Goal: Feedback & Contribution: Leave review/rating

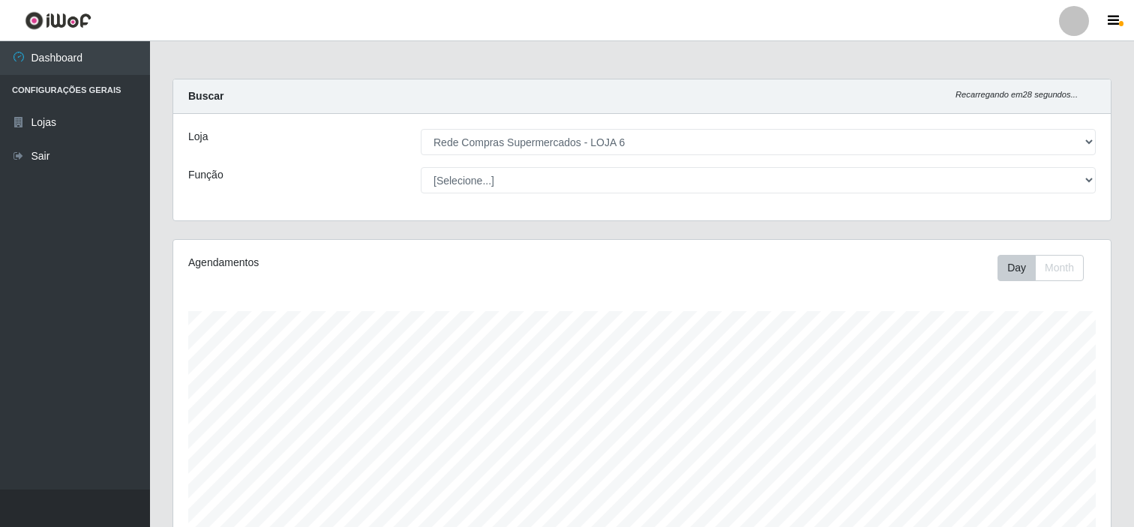
select select "398"
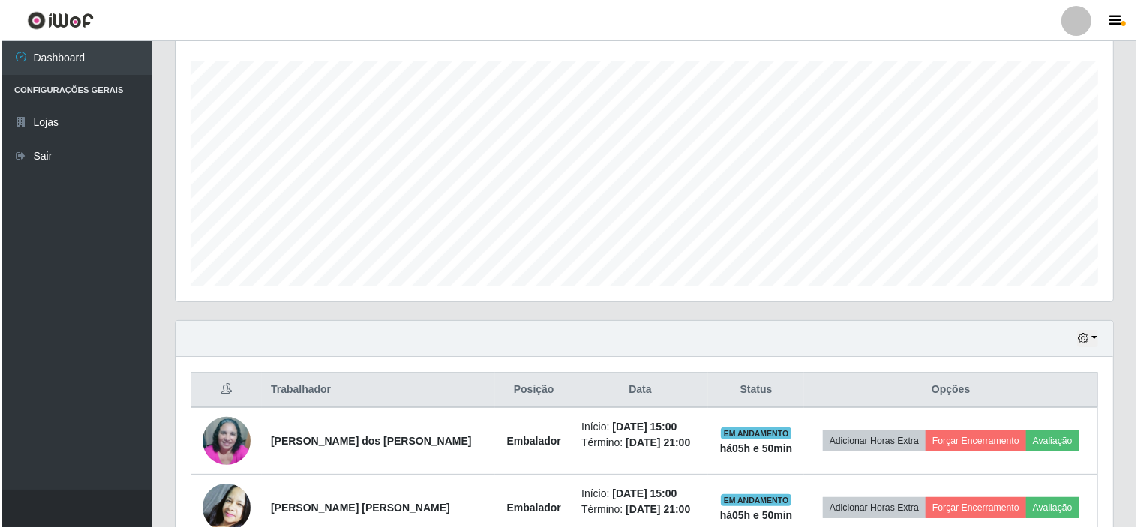
scroll to position [333, 0]
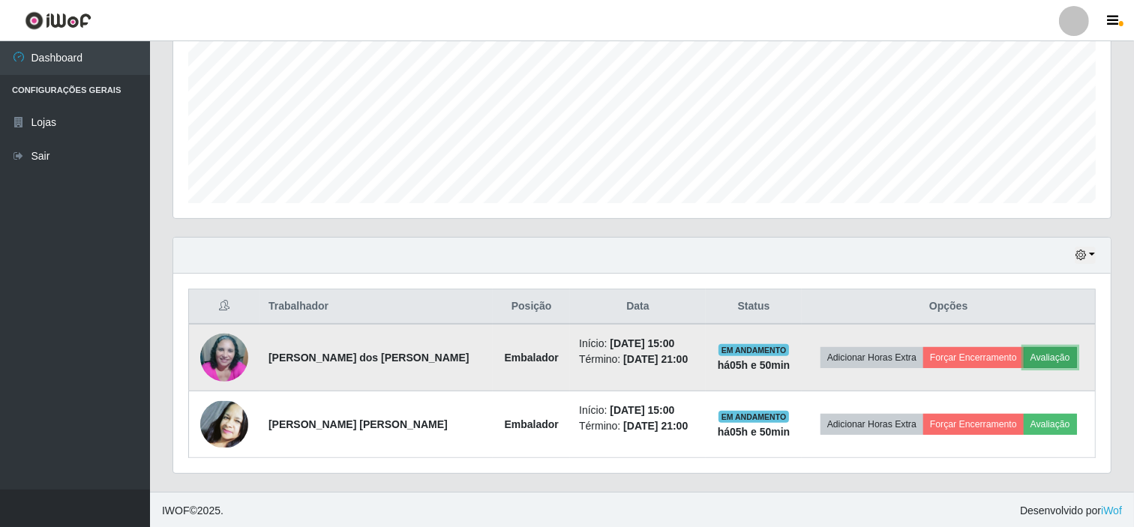
click at [1053, 356] on button "Avaliação" at bounding box center [1050, 357] width 53 height 21
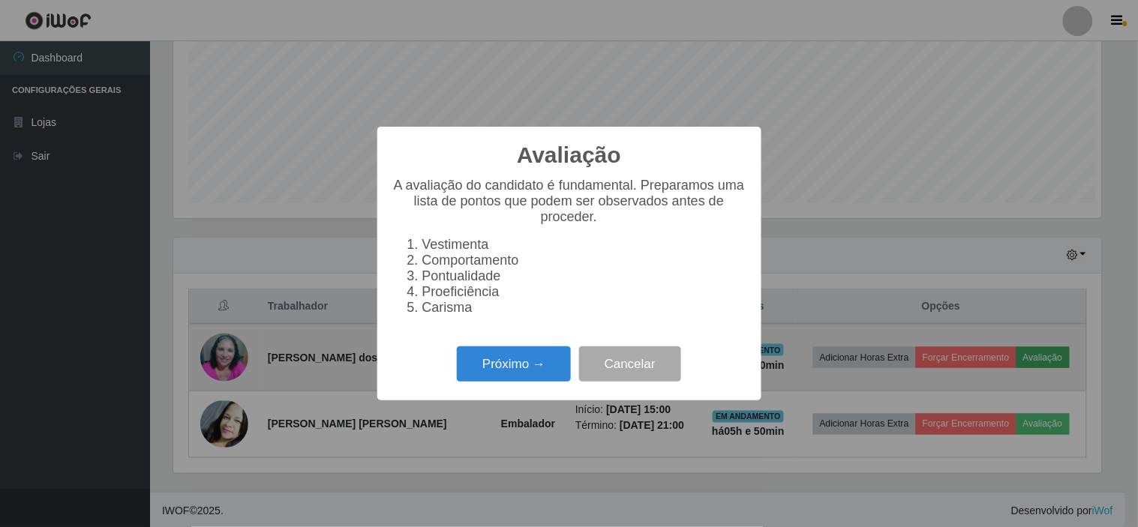
scroll to position [311, 928]
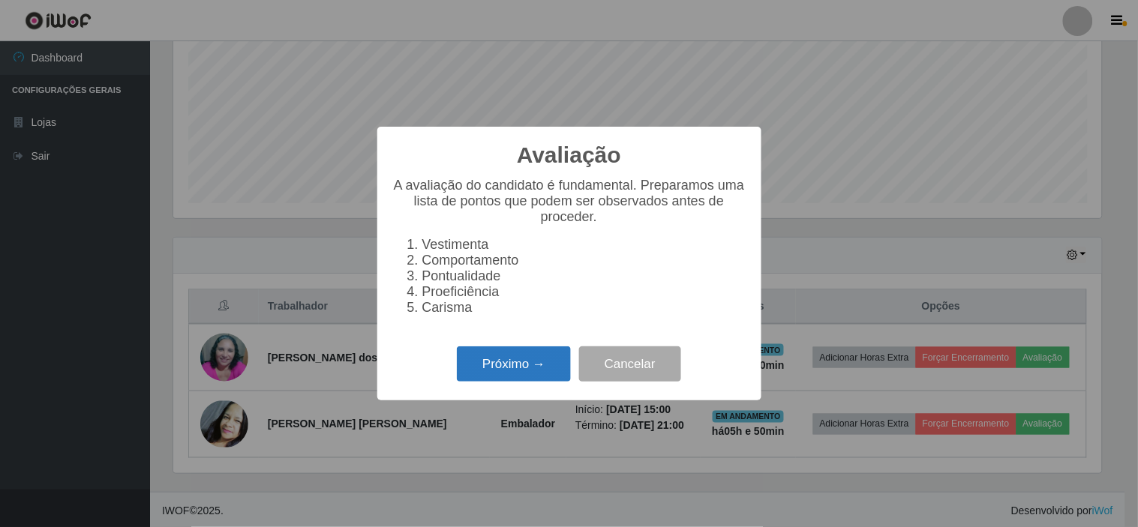
click at [530, 371] on button "Próximo →" at bounding box center [514, 364] width 114 height 35
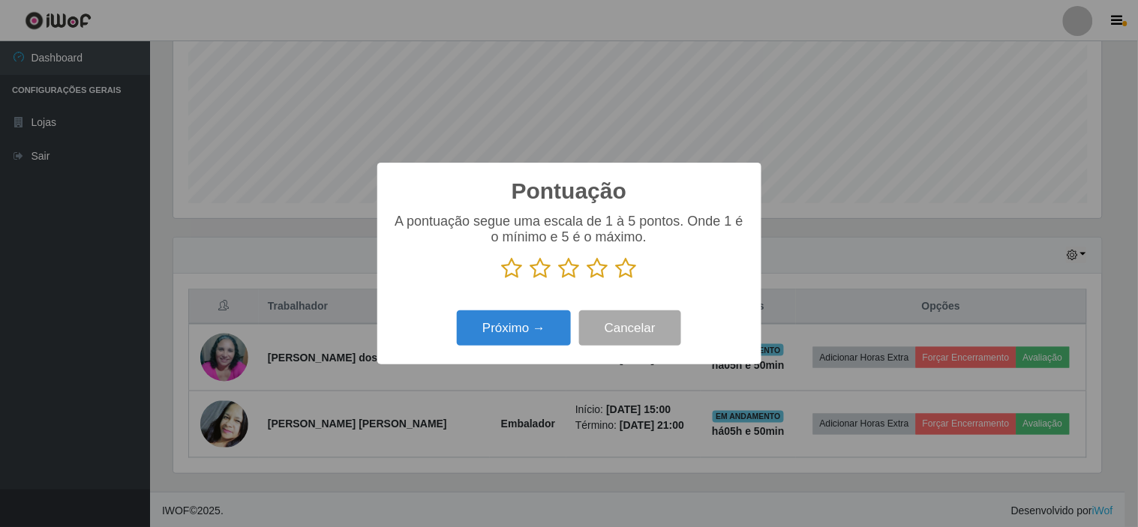
scroll to position [749906, 749288]
click at [628, 270] on icon at bounding box center [626, 268] width 21 height 23
click at [616, 280] on input "radio" at bounding box center [616, 280] width 0 height 0
click at [522, 323] on button "Próximo →" at bounding box center [514, 328] width 114 height 35
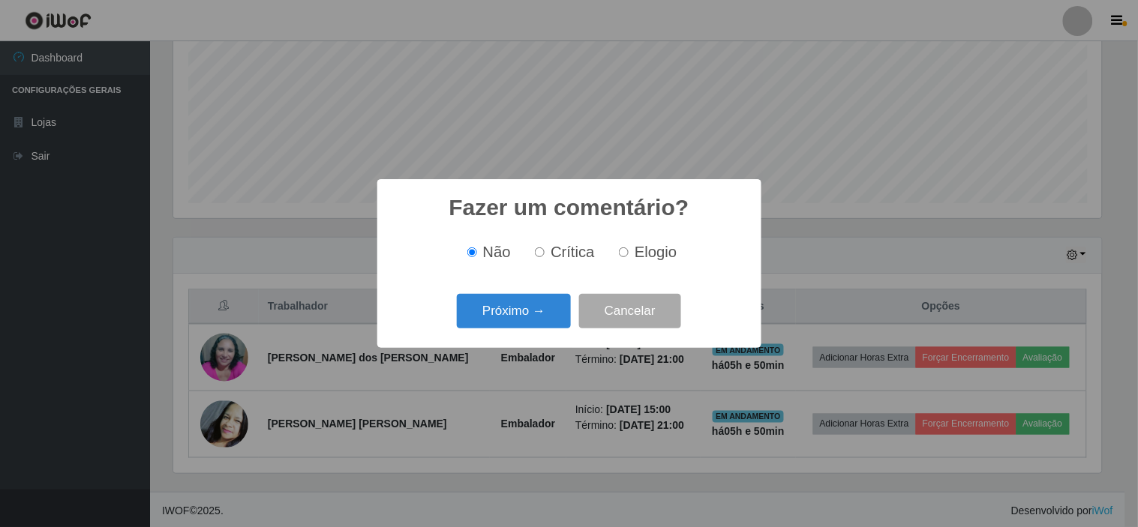
click at [645, 255] on span "Elogio" at bounding box center [656, 252] width 42 height 17
click at [629, 255] on input "Elogio" at bounding box center [624, 253] width 10 height 10
radio input "true"
click at [523, 312] on button "Próximo →" at bounding box center [514, 311] width 114 height 35
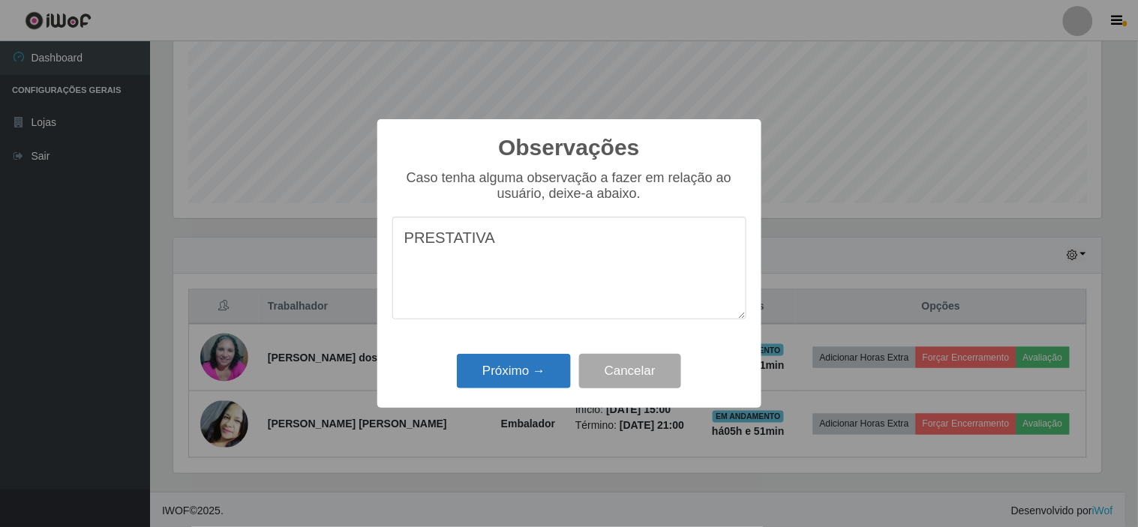
type textarea "PRESTATIVA"
click at [527, 373] on button "Próximo →" at bounding box center [514, 371] width 114 height 35
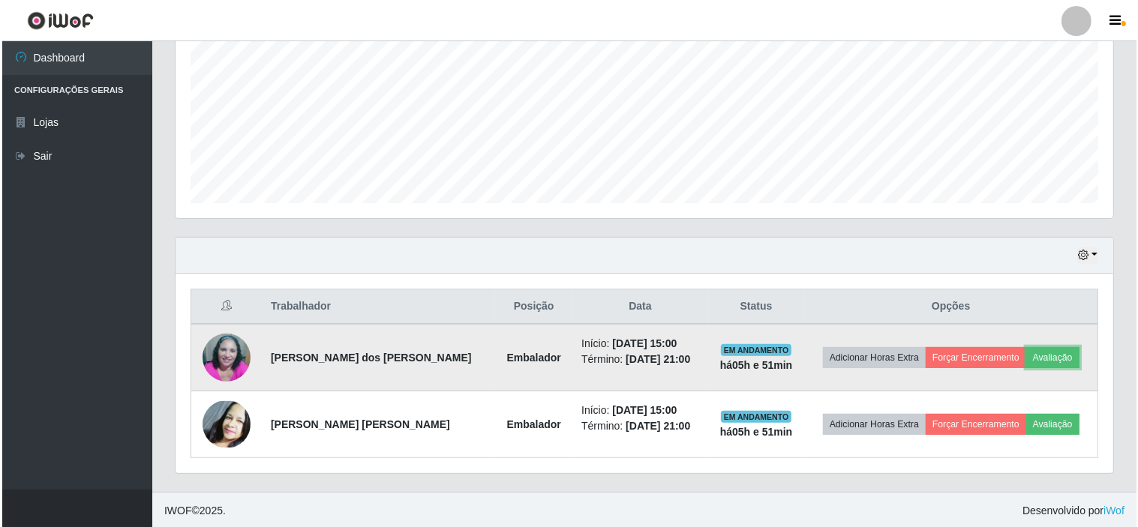
scroll to position [311, 938]
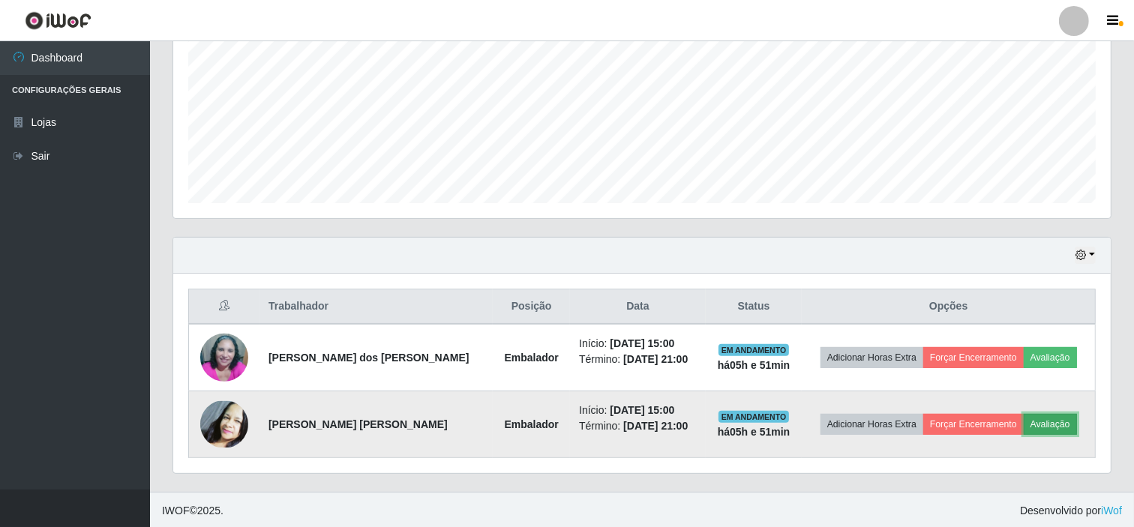
click at [1038, 423] on button "Avaliação" at bounding box center [1050, 424] width 53 height 21
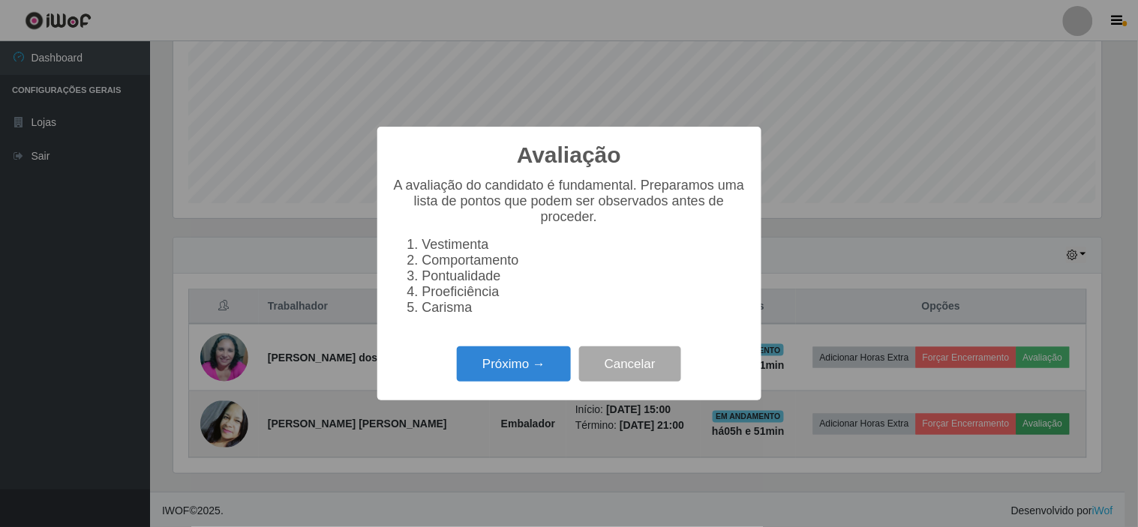
scroll to position [311, 928]
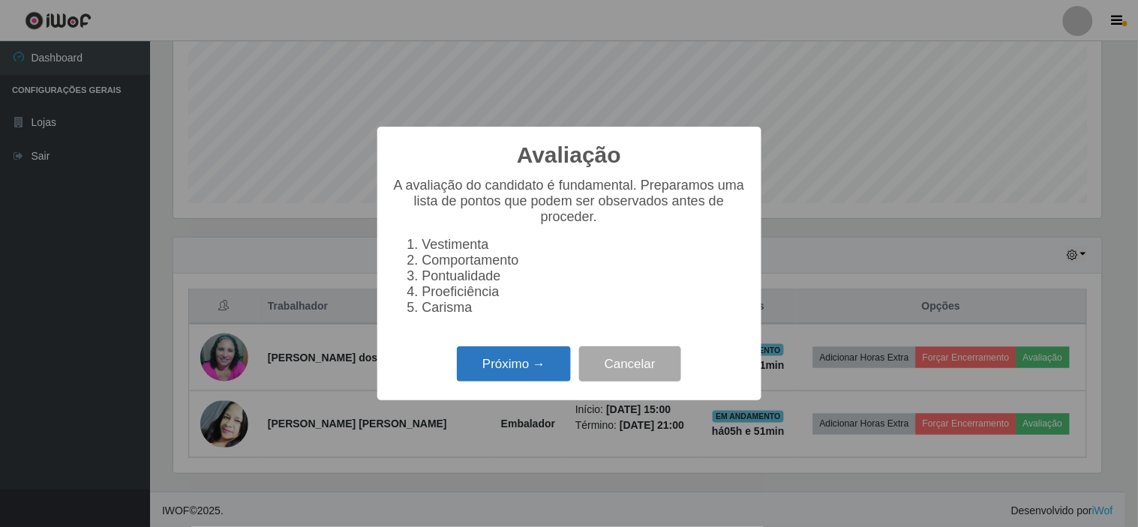
click at [507, 371] on button "Próximo →" at bounding box center [514, 364] width 114 height 35
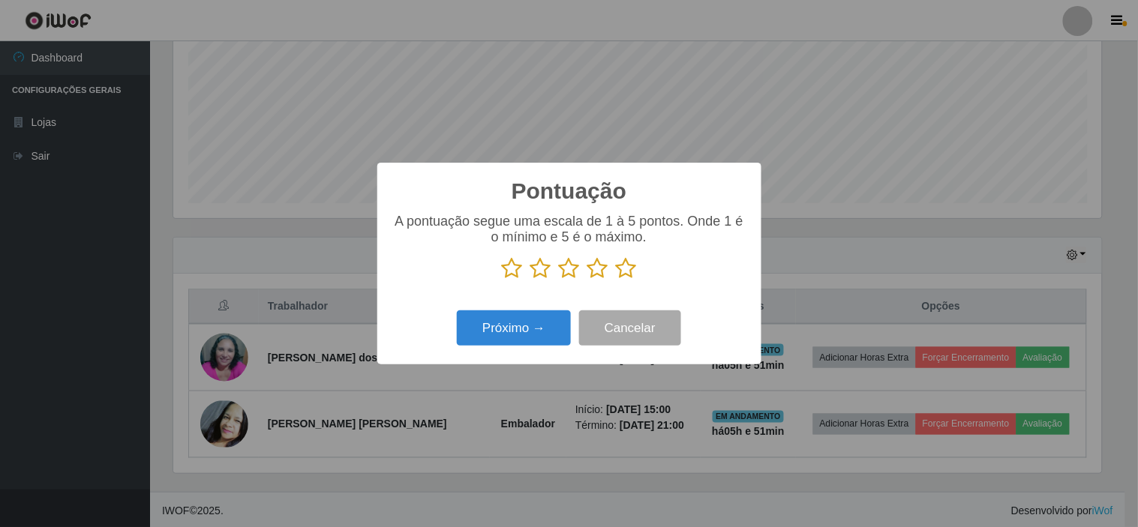
click at [624, 265] on icon at bounding box center [626, 268] width 21 height 23
click at [616, 280] on input "radio" at bounding box center [616, 280] width 0 height 0
click at [527, 329] on button "Próximo →" at bounding box center [514, 328] width 114 height 35
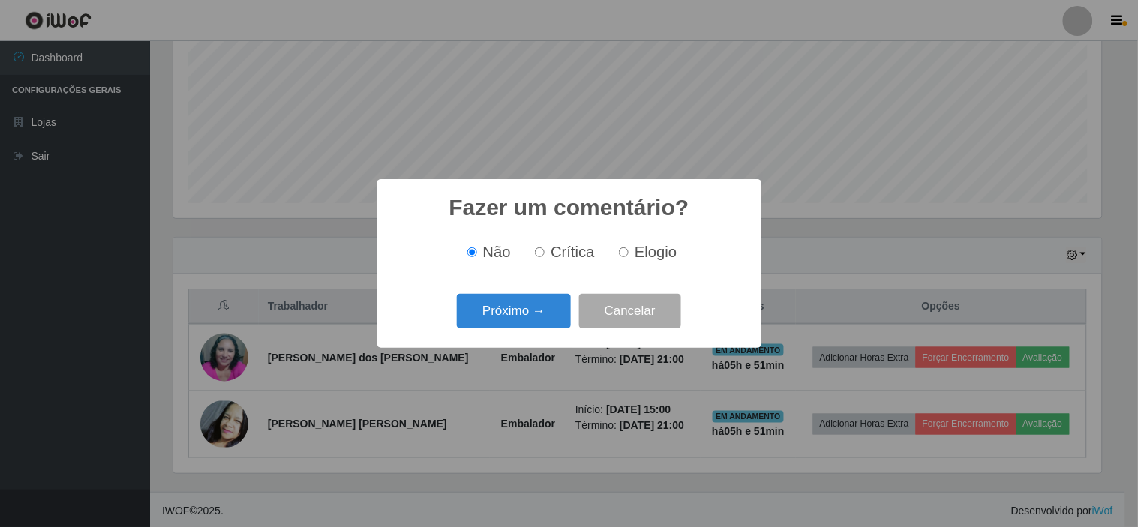
click at [653, 252] on span "Elogio" at bounding box center [656, 252] width 42 height 17
click at [629, 252] on input "Elogio" at bounding box center [624, 253] width 10 height 10
radio input "true"
click at [524, 316] on button "Próximo →" at bounding box center [514, 311] width 114 height 35
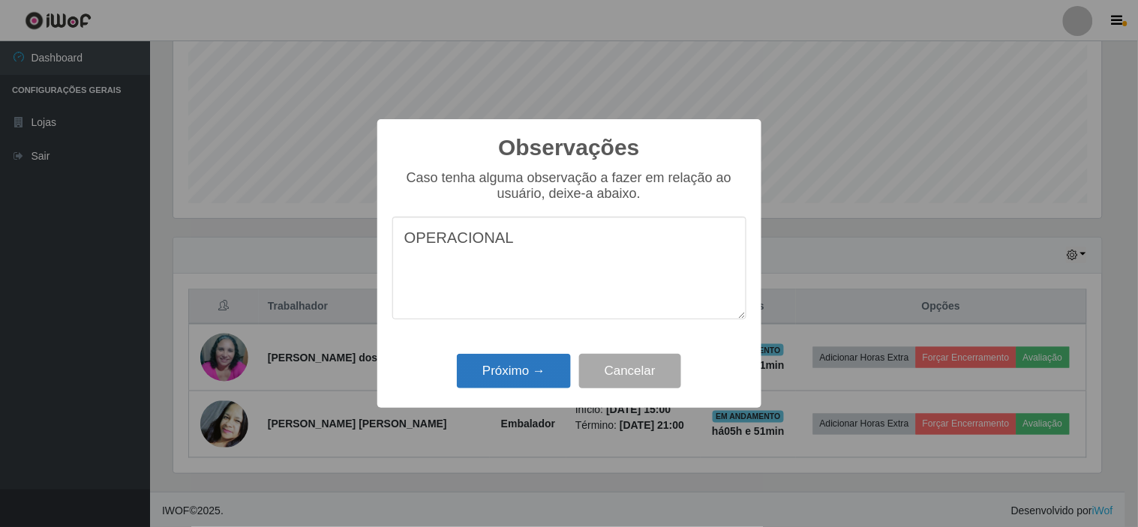
type textarea "OPERACIONAL"
click at [521, 371] on button "Próximo →" at bounding box center [514, 371] width 114 height 35
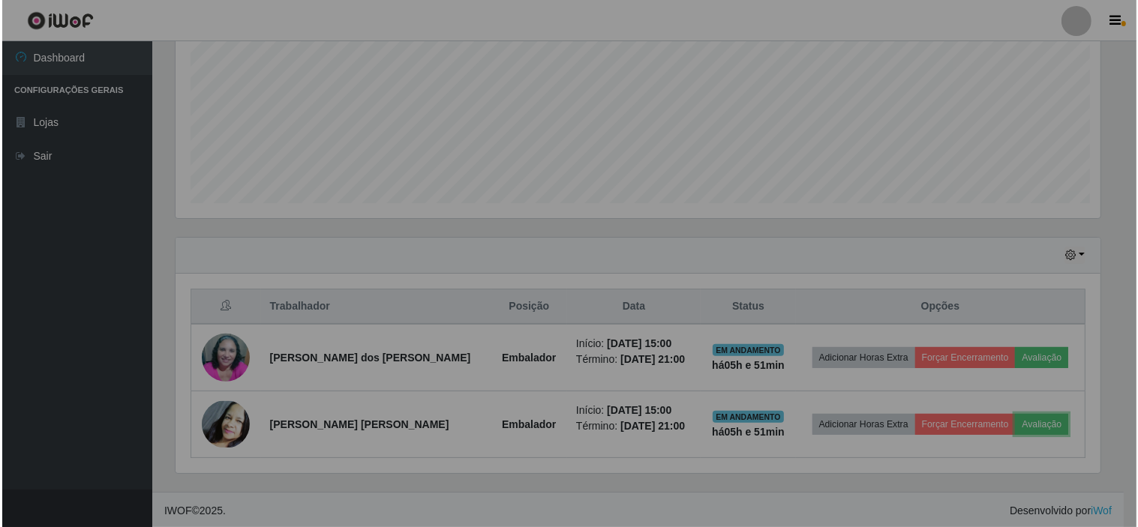
scroll to position [311, 938]
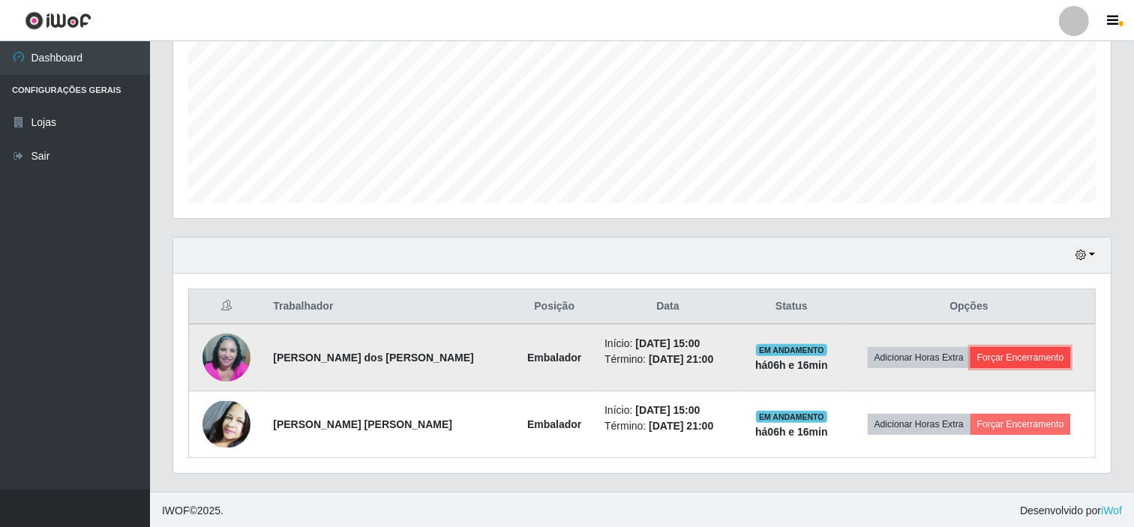
click at [1017, 357] on button "Forçar Encerramento" at bounding box center [1021, 357] width 101 height 21
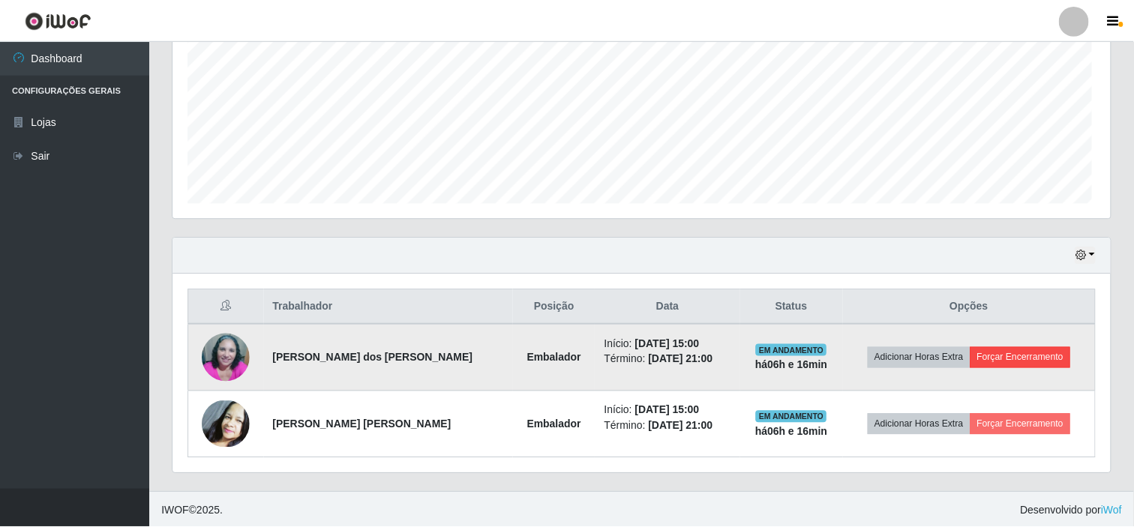
scroll to position [311, 928]
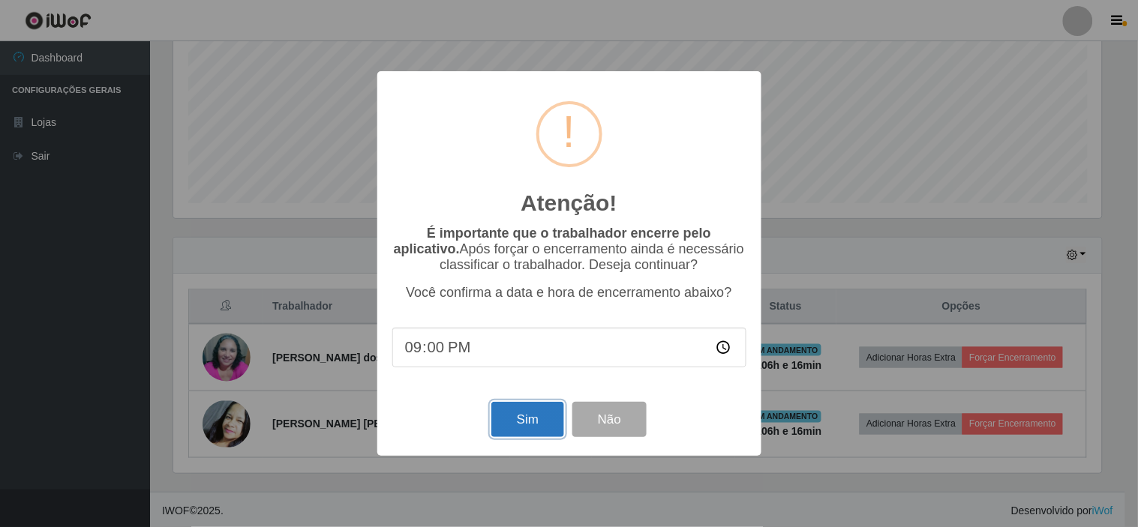
click at [533, 416] on button "Sim" at bounding box center [527, 419] width 73 height 35
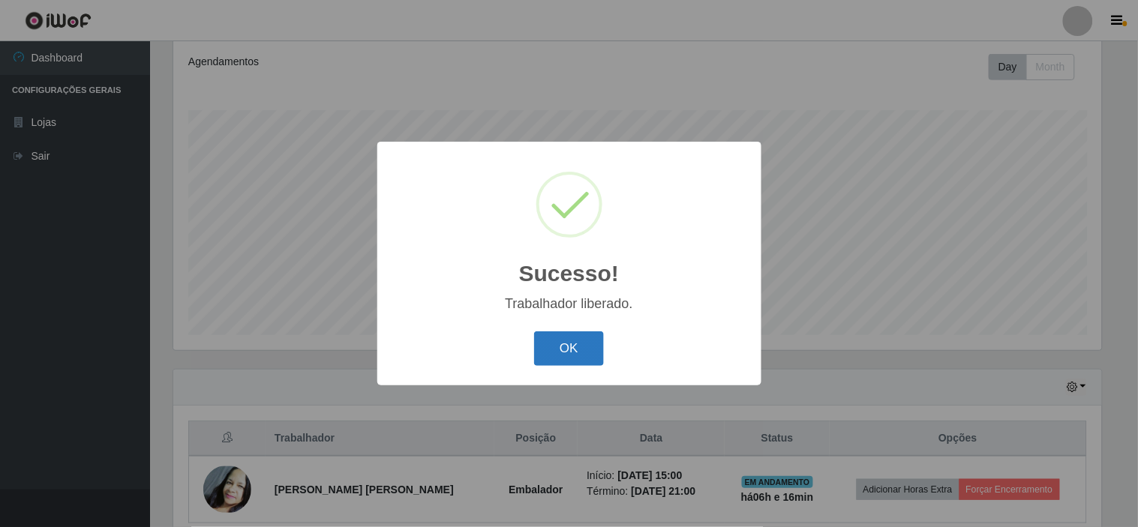
click at [582, 349] on button "OK" at bounding box center [569, 349] width 70 height 35
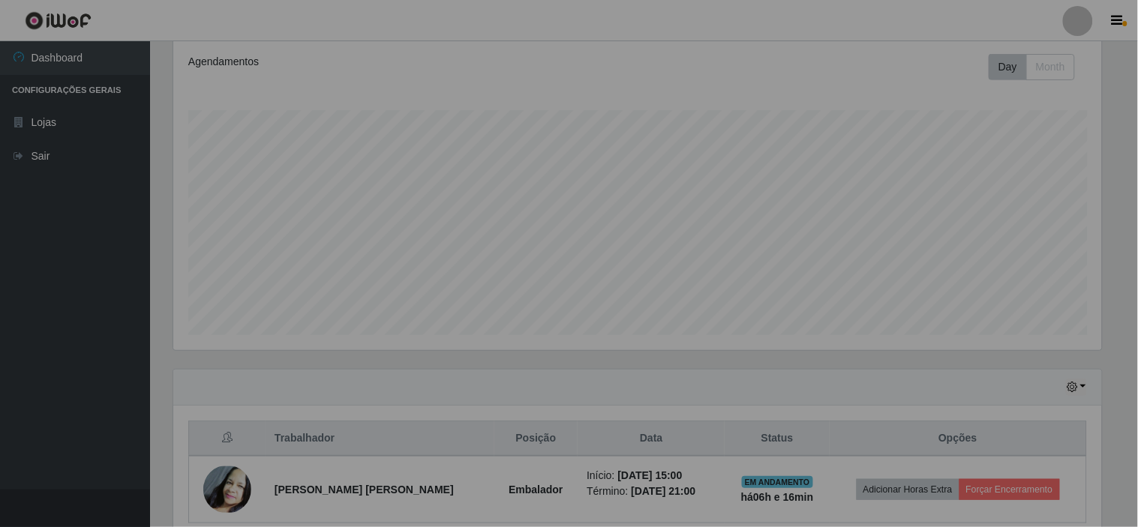
scroll to position [311, 938]
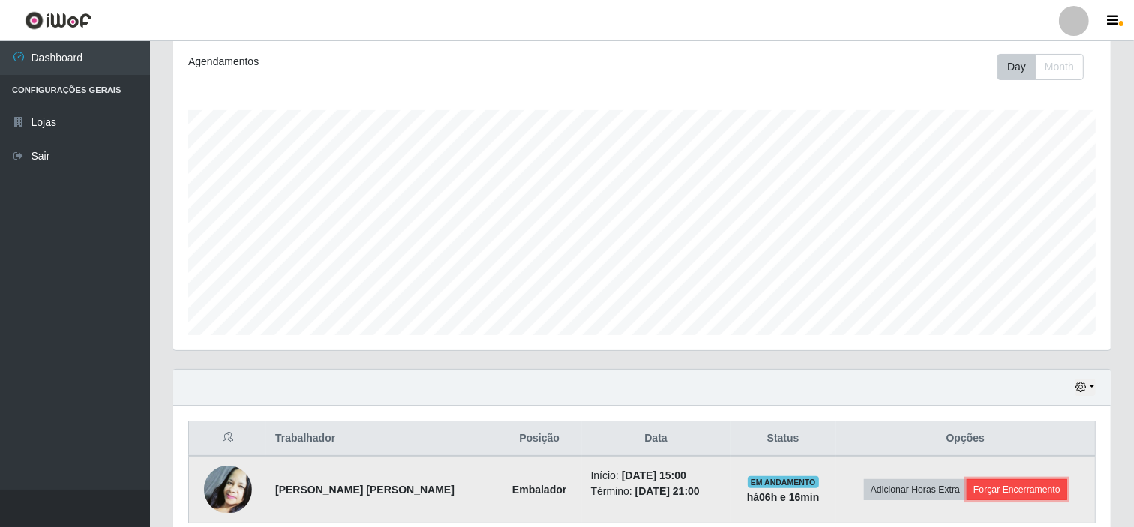
click at [1011, 494] on button "Forçar Encerramento" at bounding box center [1017, 489] width 101 height 21
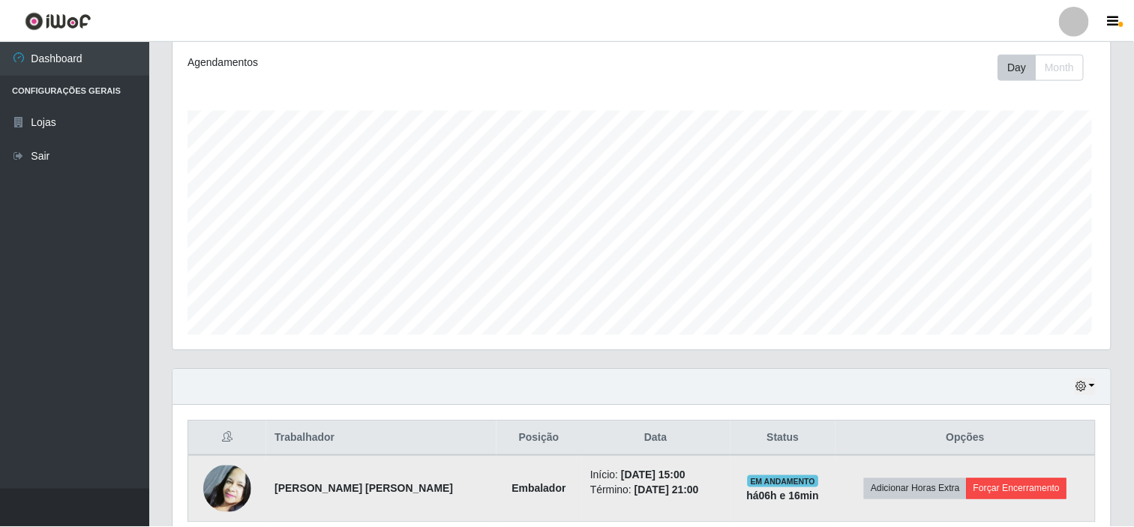
scroll to position [311, 928]
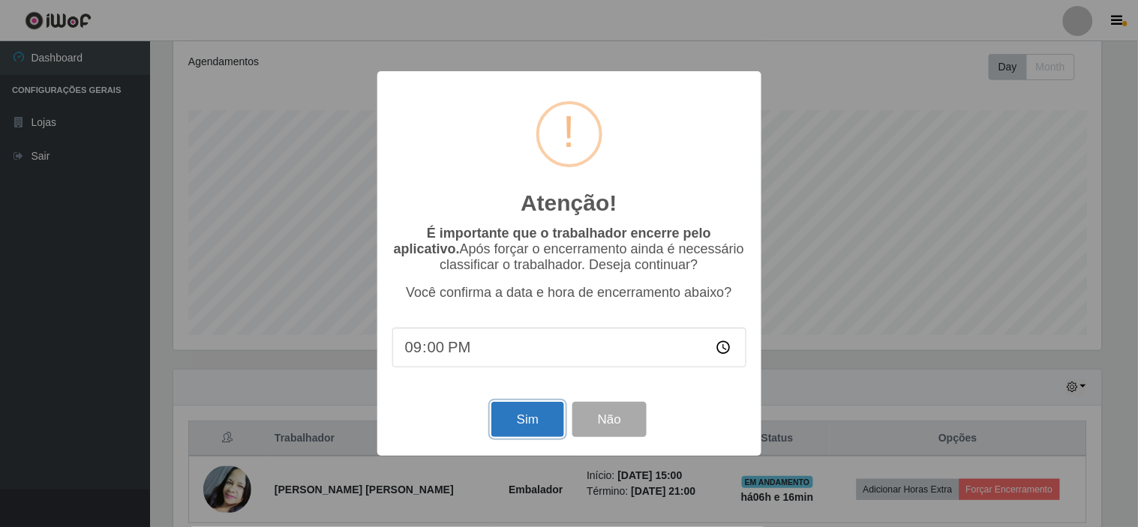
click at [497, 417] on button "Sim" at bounding box center [527, 419] width 73 height 35
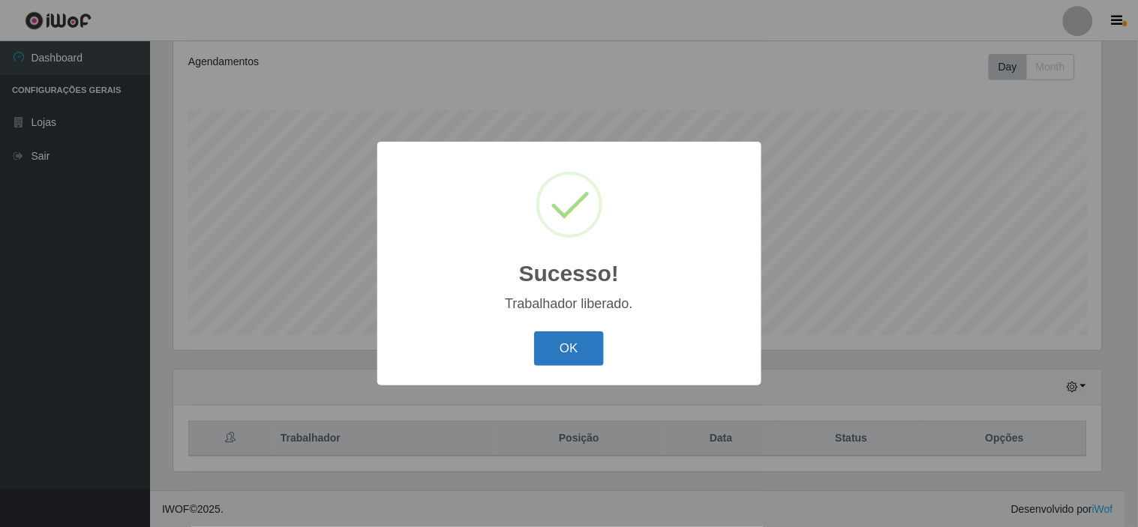
click at [572, 353] on button "OK" at bounding box center [569, 349] width 70 height 35
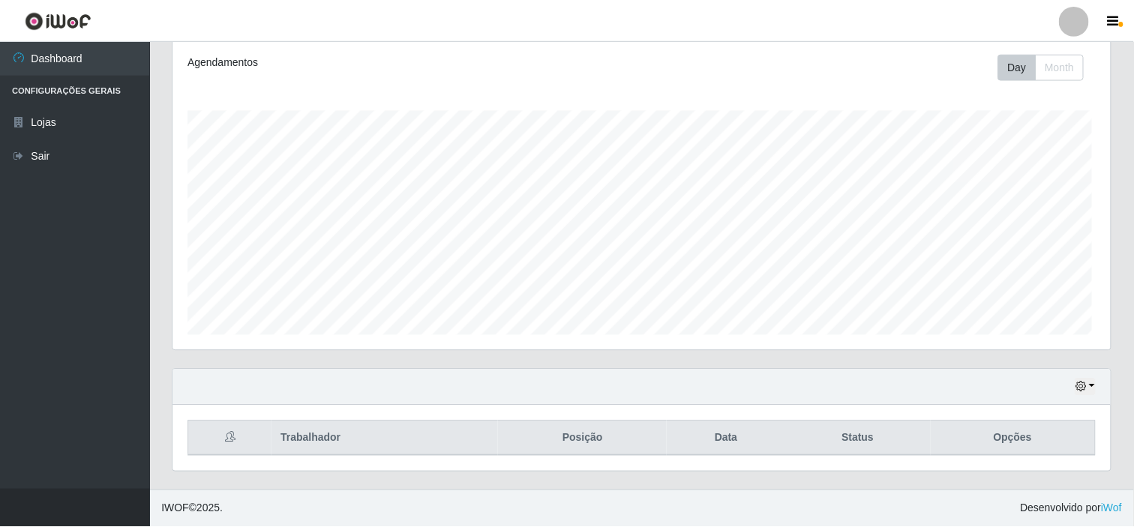
scroll to position [311, 938]
